Goal: Find specific page/section: Find specific page/section

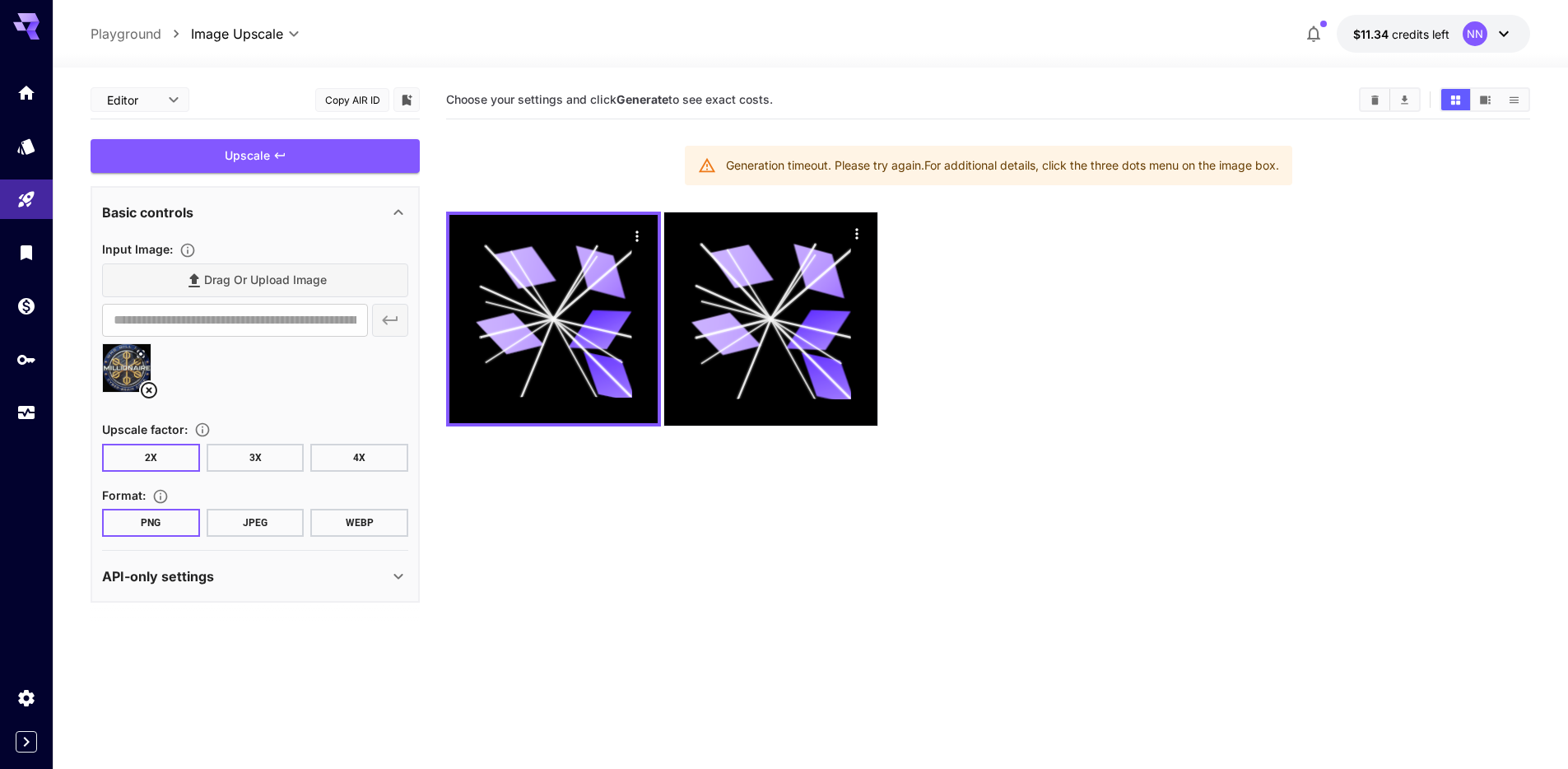
click at [1159, 306] on div at bounding box center [989, 318] width 1084 height 215
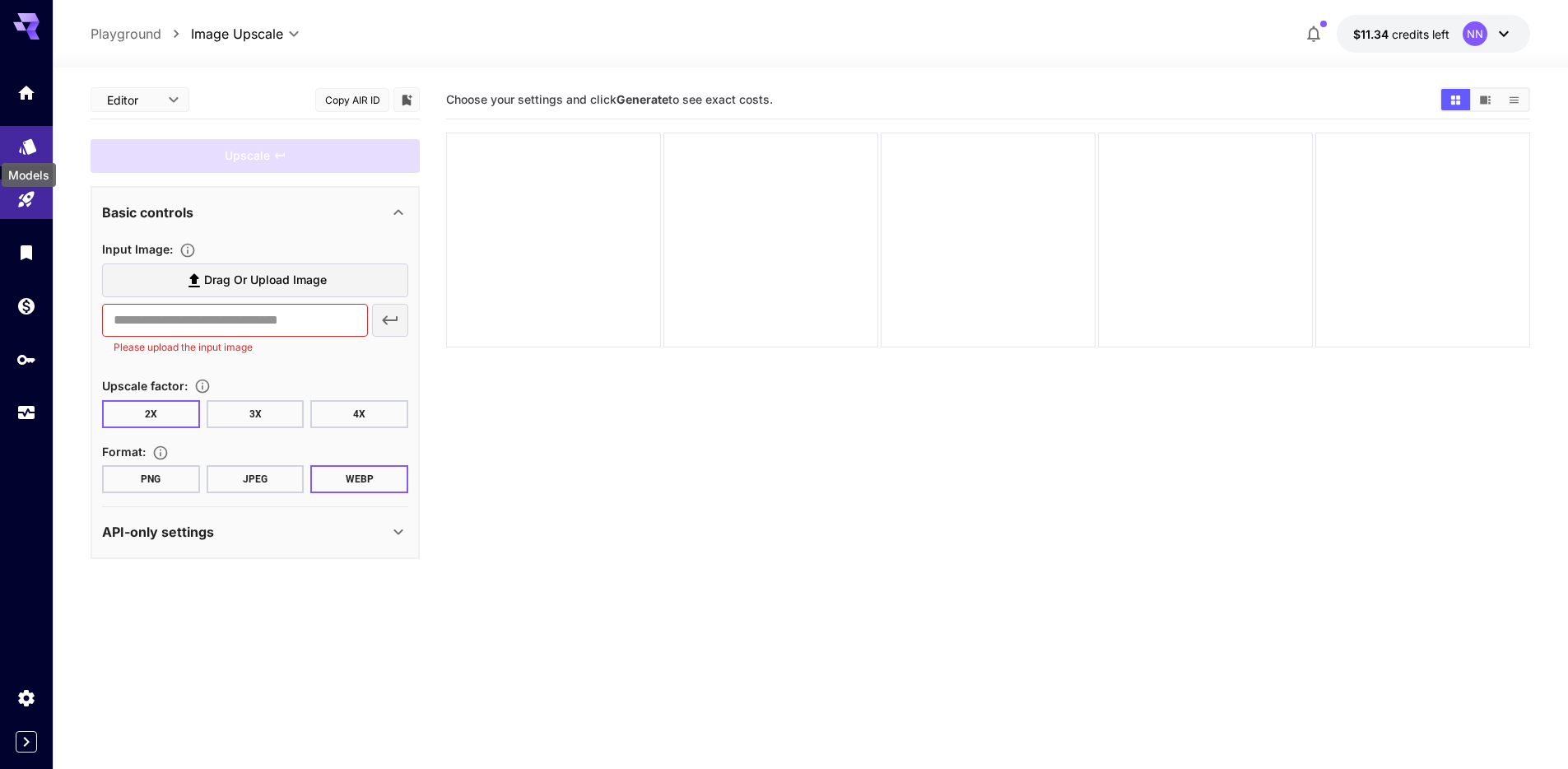
click at [34, 143] on icon "Models" at bounding box center [27, 140] width 18 height 16
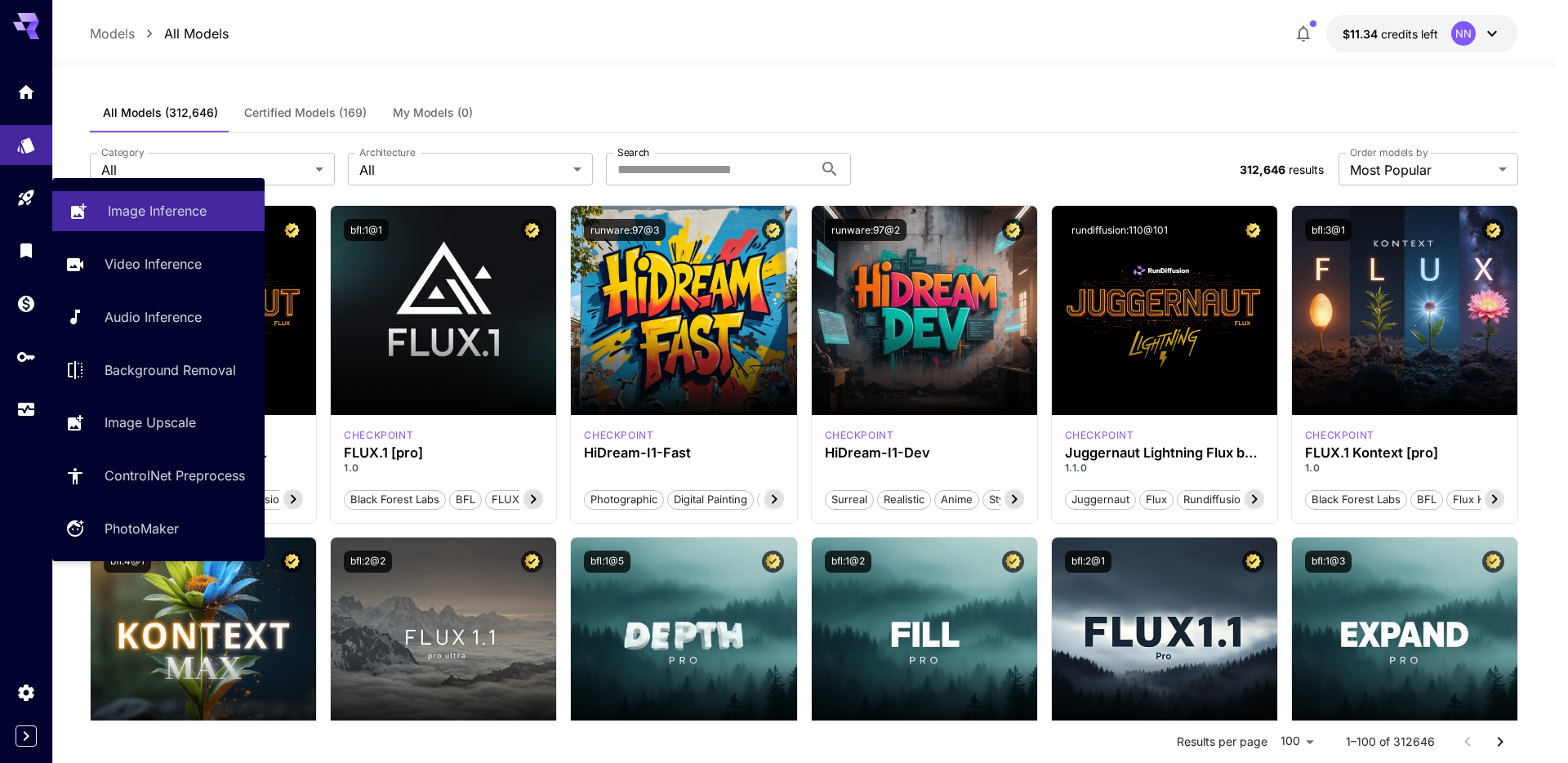
click at [117, 214] on p "Image Inference" at bounding box center [157, 210] width 99 height 19
